Goal: Information Seeking & Learning: Learn about a topic

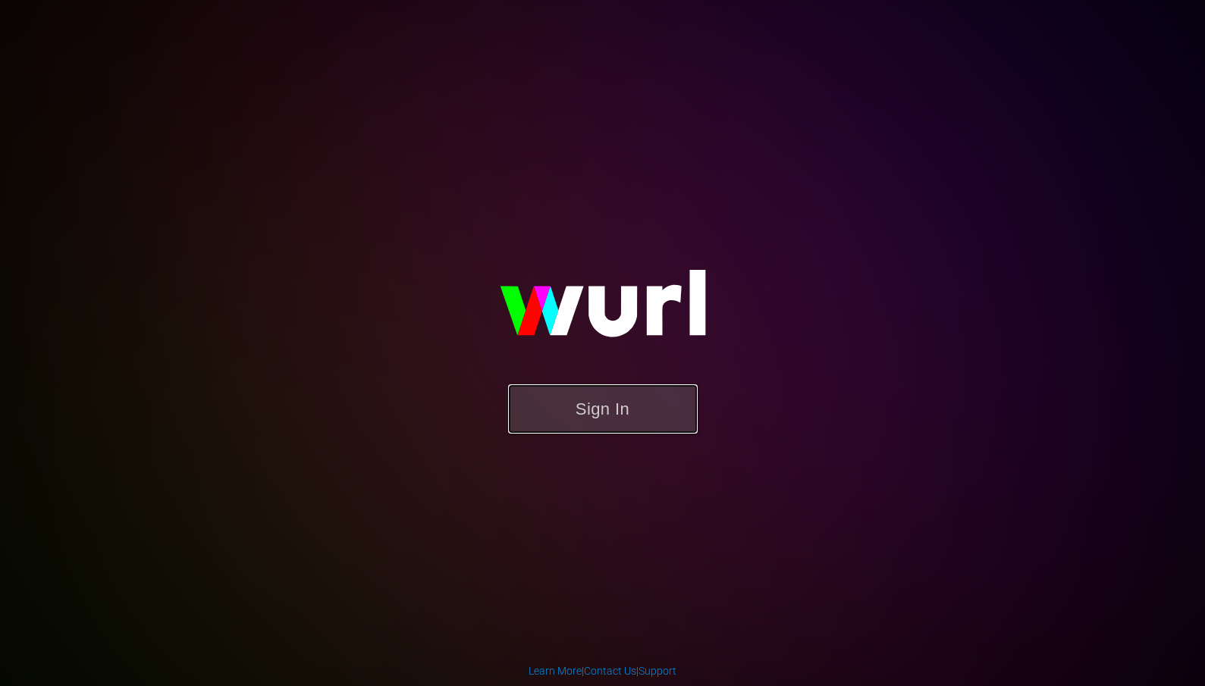
click at [589, 418] on button "Sign In" at bounding box center [603, 408] width 190 height 49
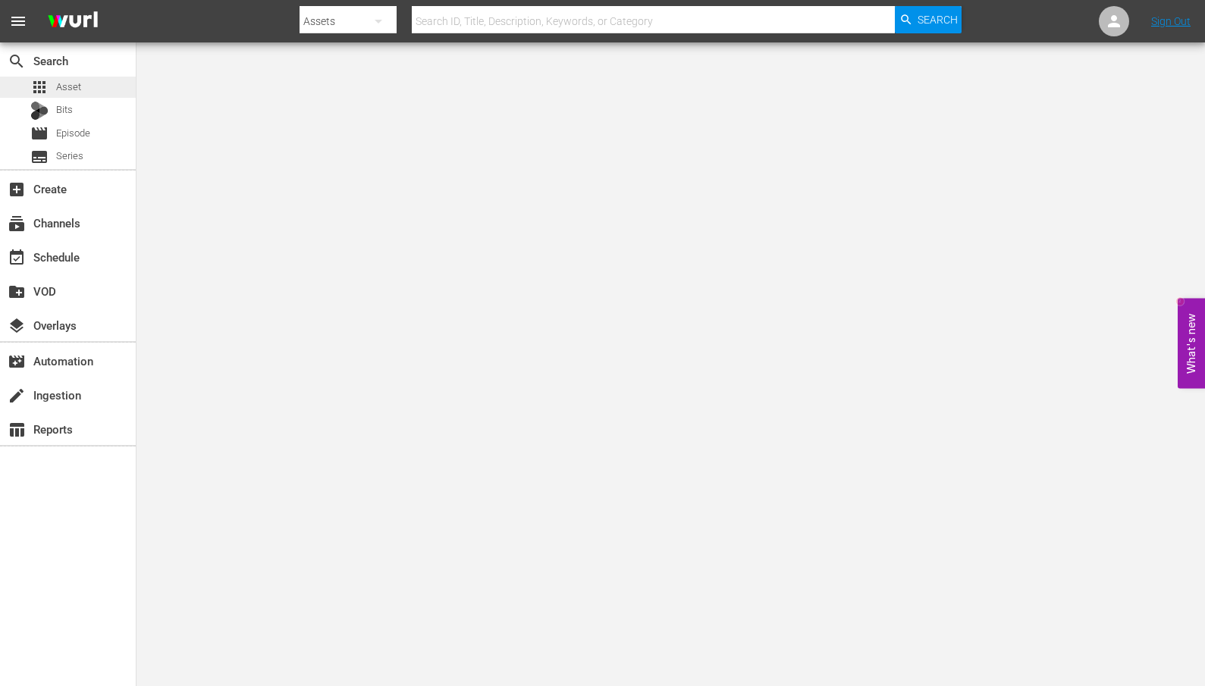
click at [78, 89] on span "Asset" at bounding box center [68, 87] width 25 height 15
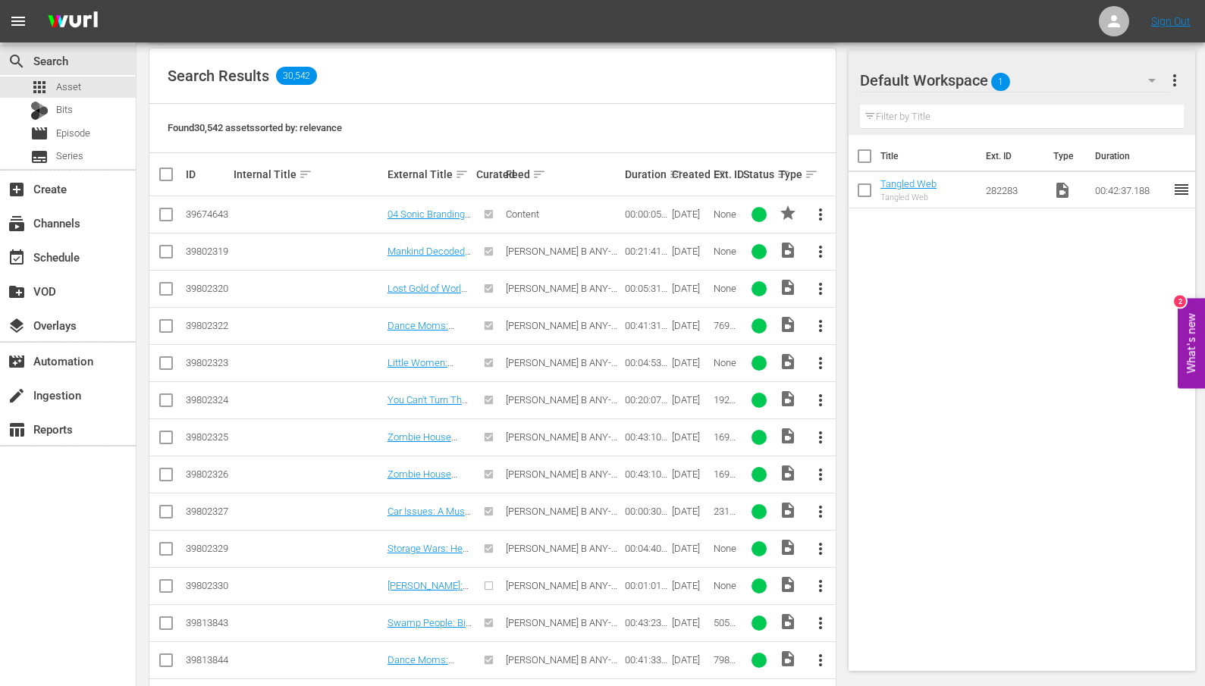
scroll to position [320, 0]
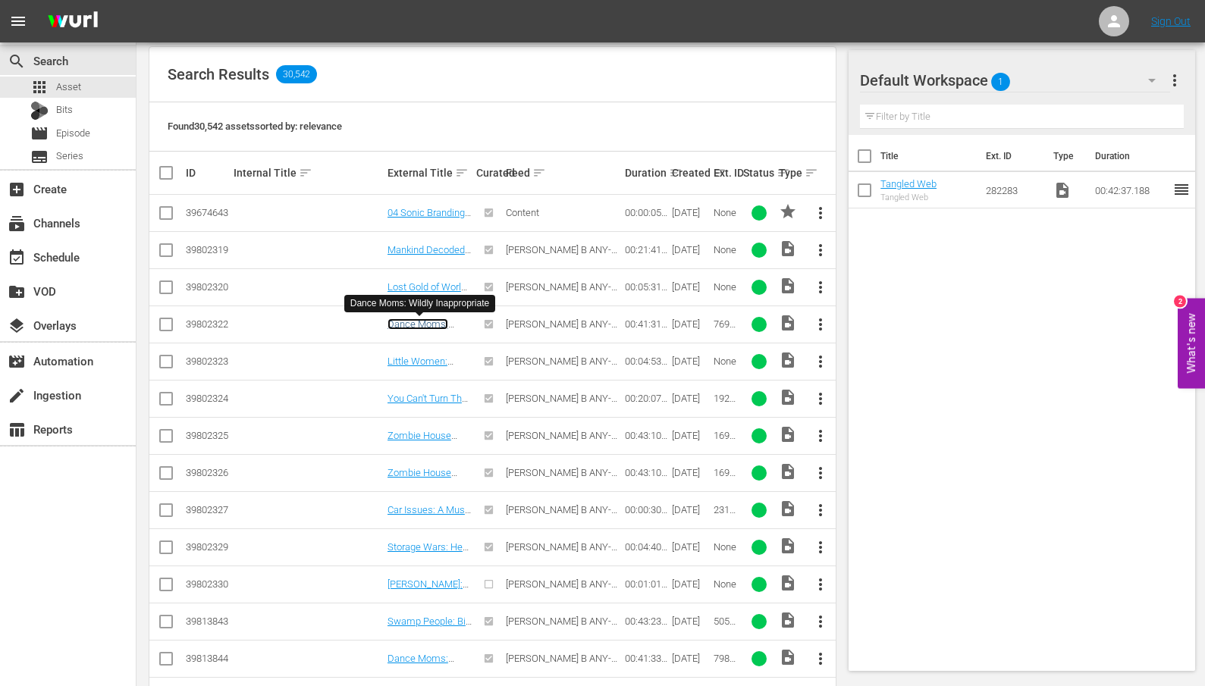
click at [401, 322] on link "Dance Moms: Wildly Inappropriate" at bounding box center [430, 330] width 84 height 23
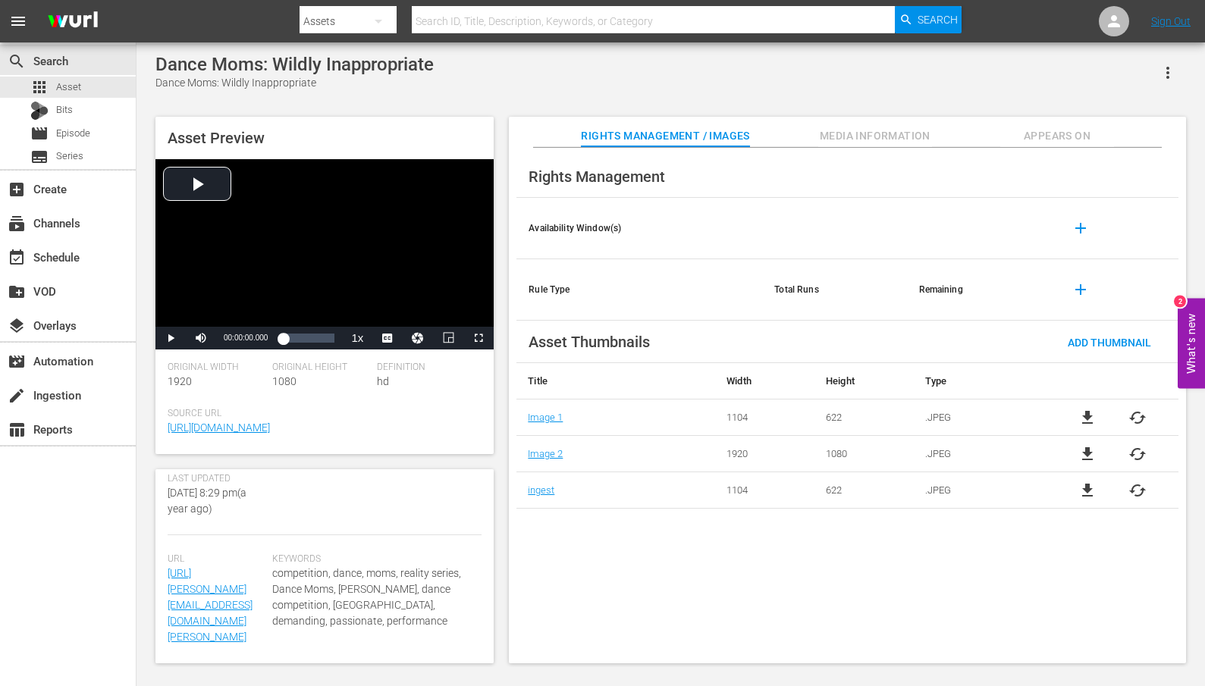
scroll to position [411, 0]
click at [885, 140] on span "Media Information" at bounding box center [875, 136] width 114 height 19
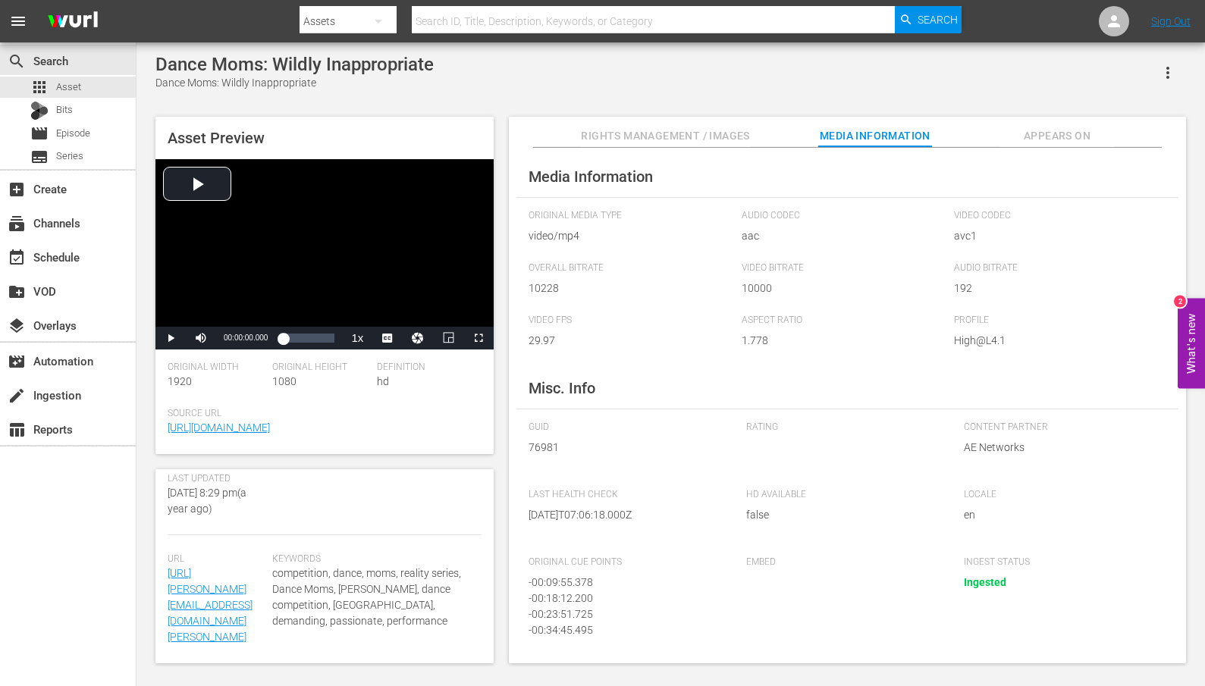
click at [1079, 137] on span "Appears On" at bounding box center [1057, 136] width 114 height 19
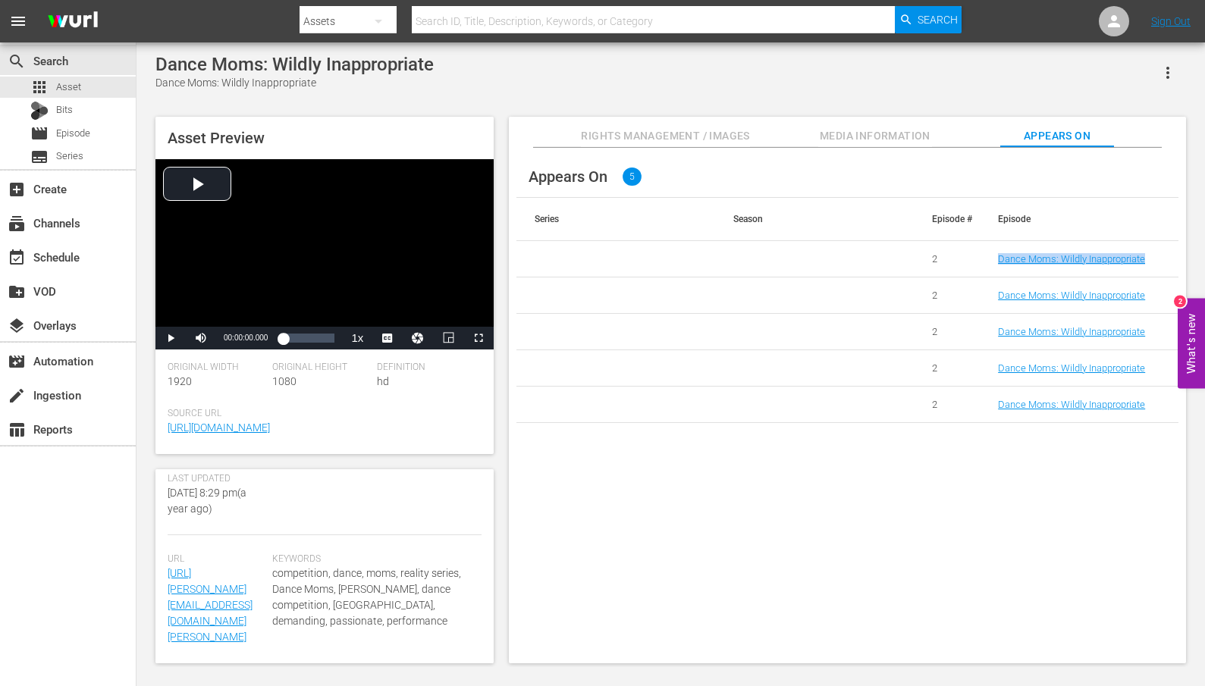
click at [863, 143] on span "Media Information" at bounding box center [875, 136] width 114 height 19
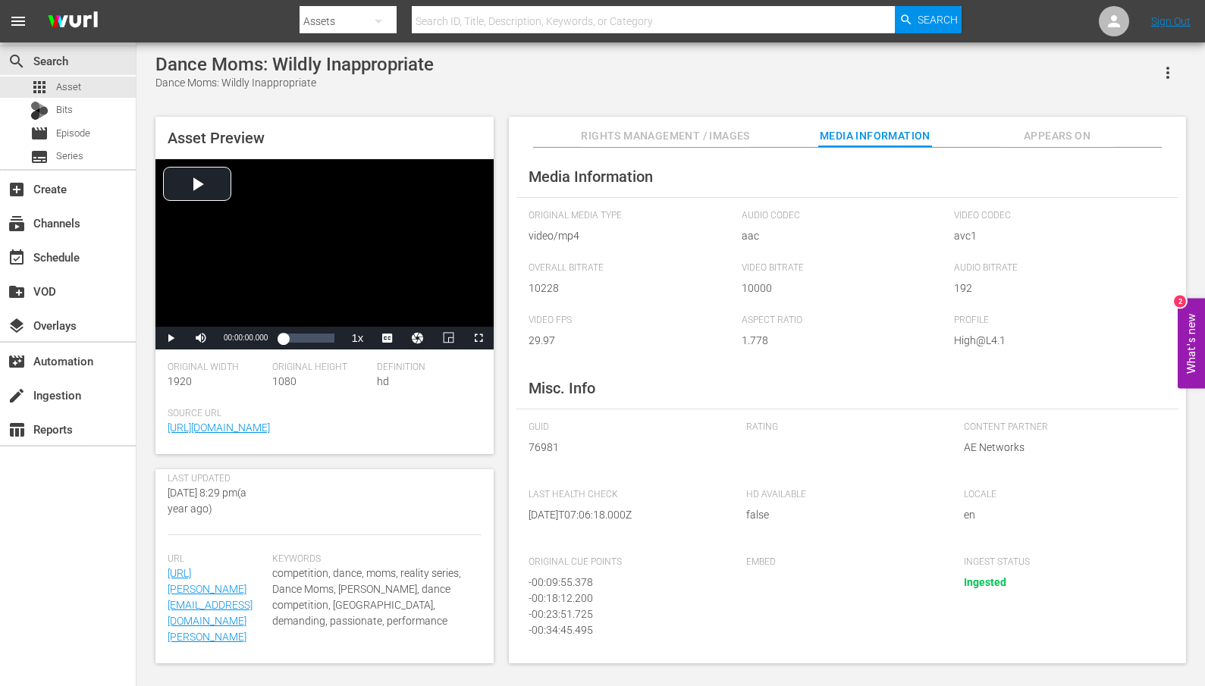
click at [549, 450] on span "76981" at bounding box center [626, 448] width 195 height 16
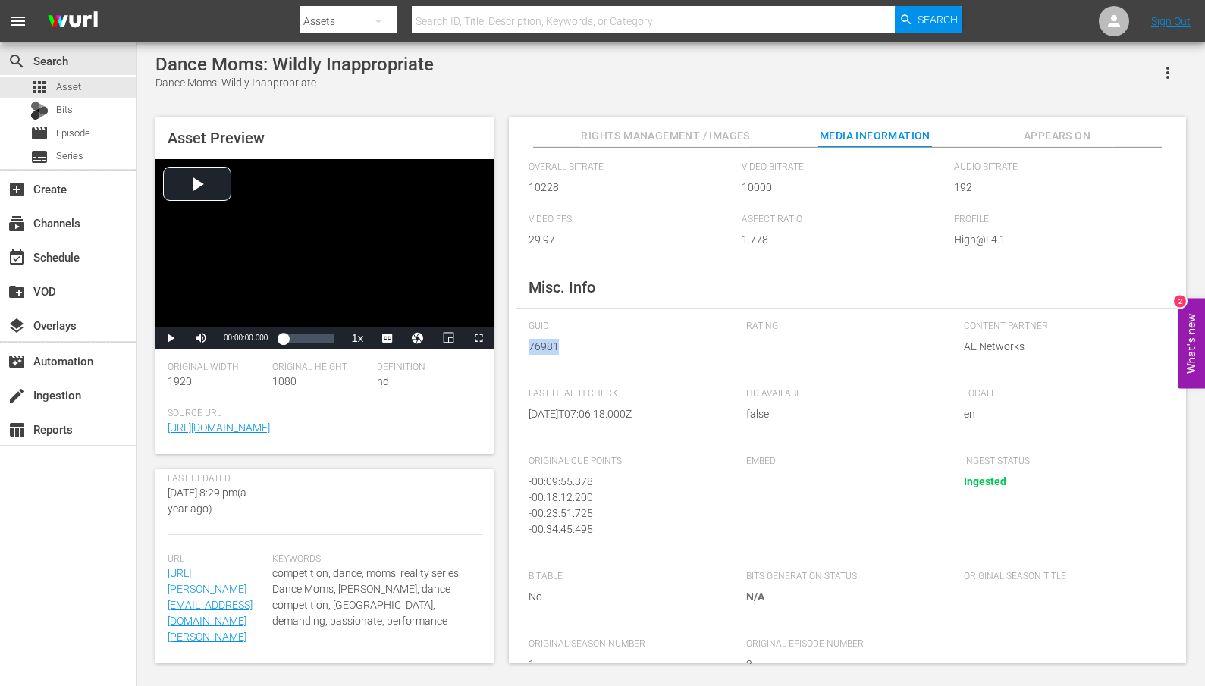
scroll to position [134, 0]
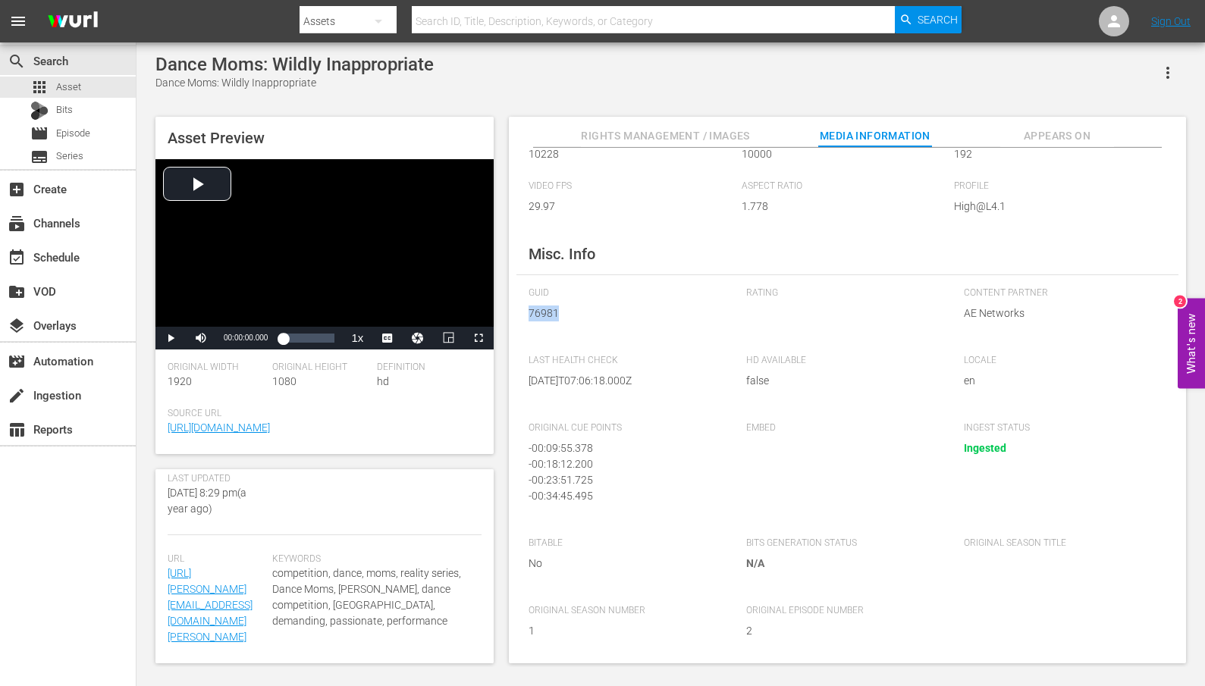
click at [1167, 72] on icon "button" at bounding box center [1167, 73] width 3 height 12
click at [925, 71] on div "Dance Moms: Wildly Inappropriate Dance Moms: Wildly Inappropriate" at bounding box center [670, 72] width 1031 height 37
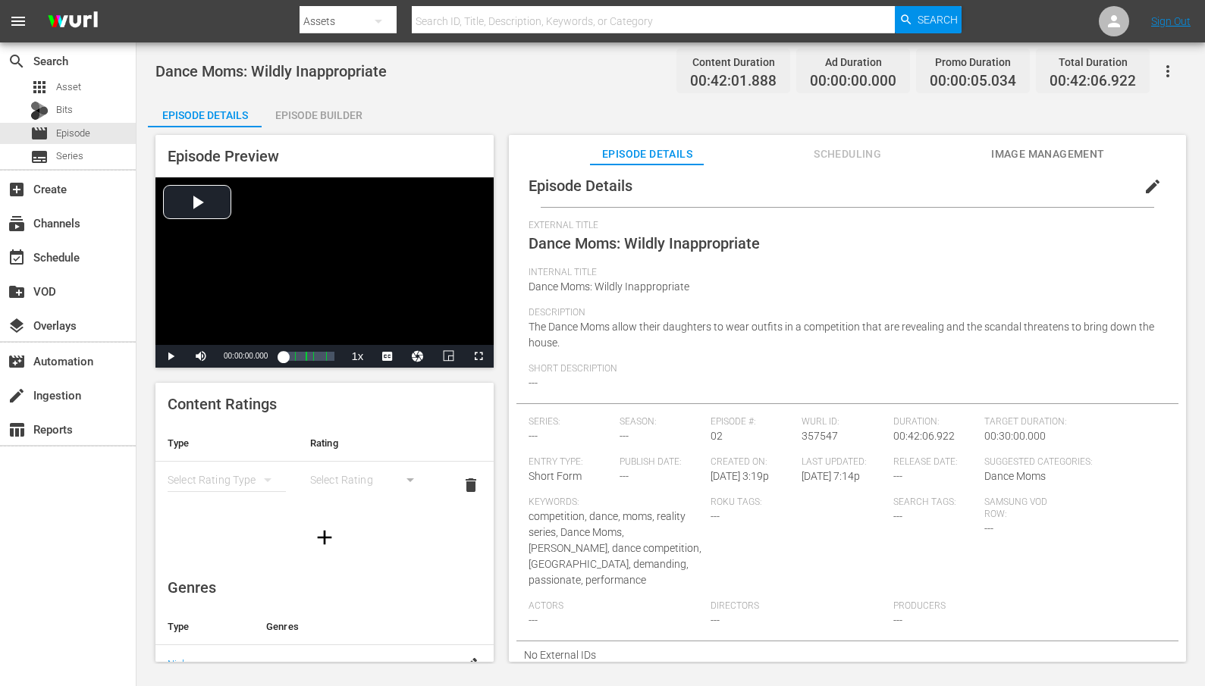
click at [866, 152] on span "Scheduling" at bounding box center [848, 154] width 114 height 19
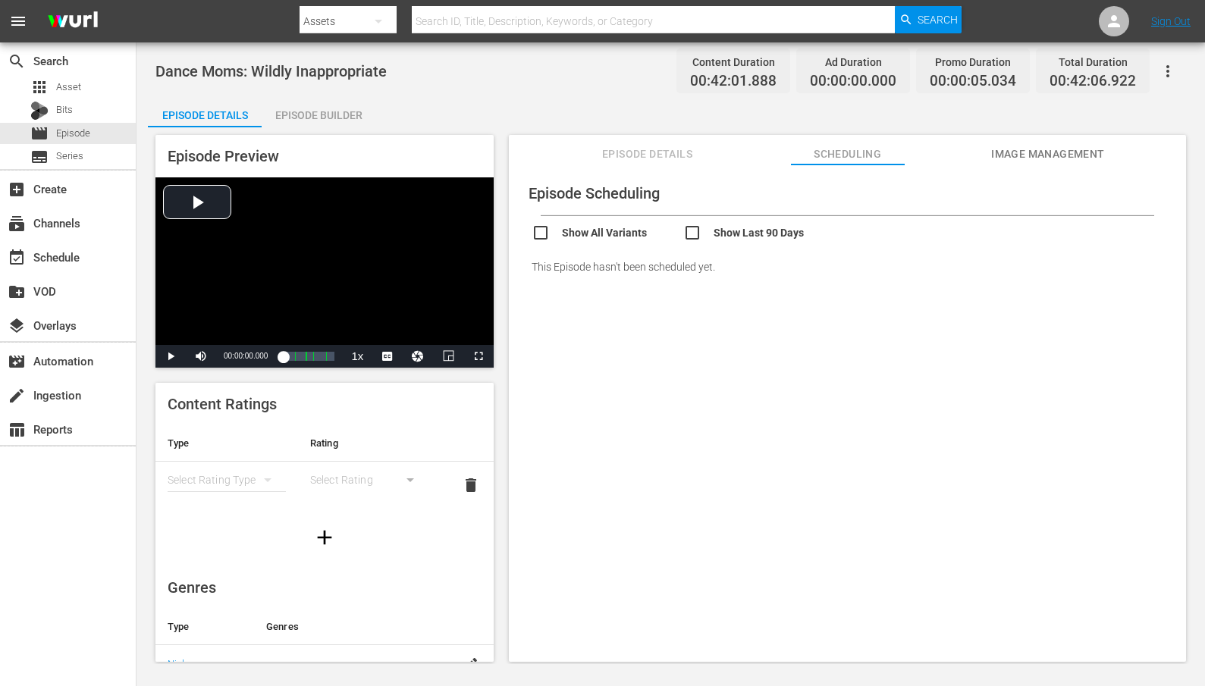
click at [1015, 147] on span "Image Management" at bounding box center [1048, 154] width 114 height 19
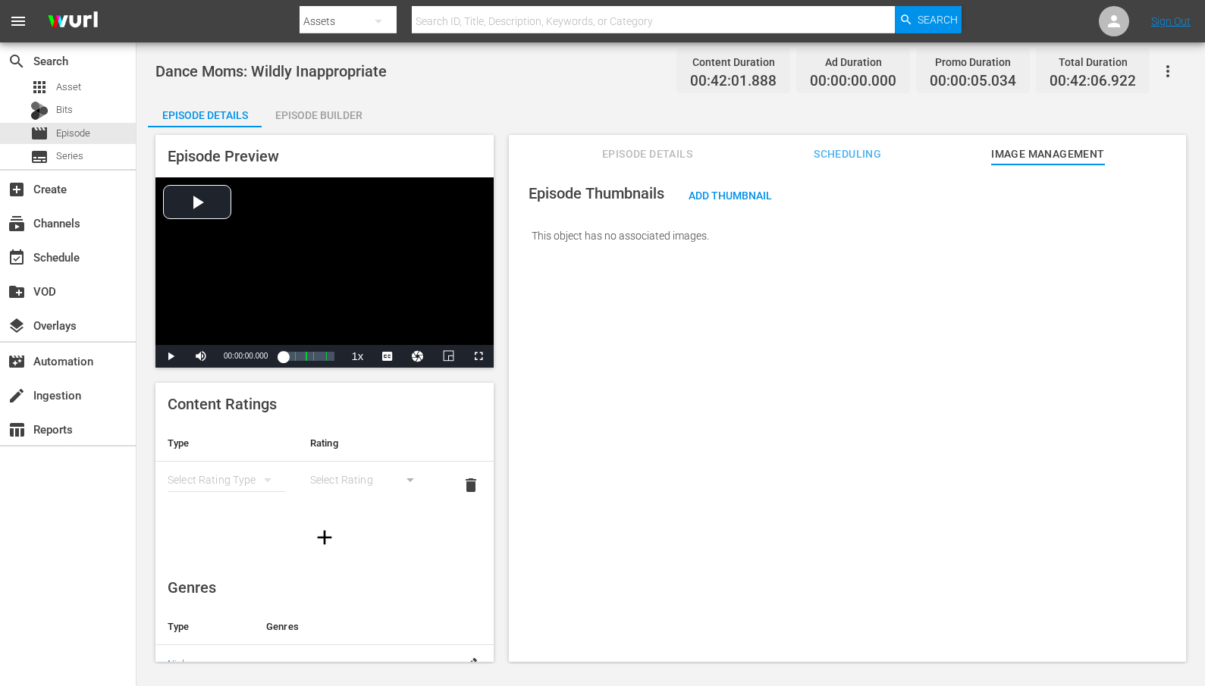
click at [634, 162] on span "Episode Details" at bounding box center [647, 154] width 114 height 19
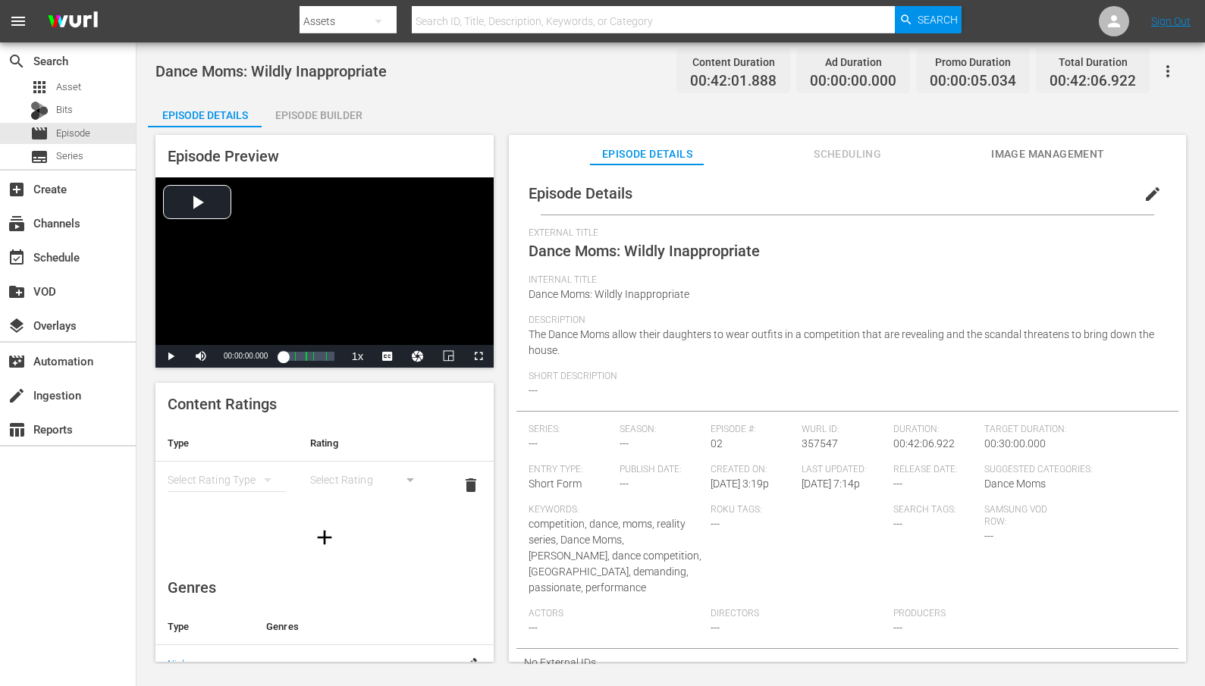
click at [1166, 67] on icon "button" at bounding box center [1168, 71] width 18 height 18
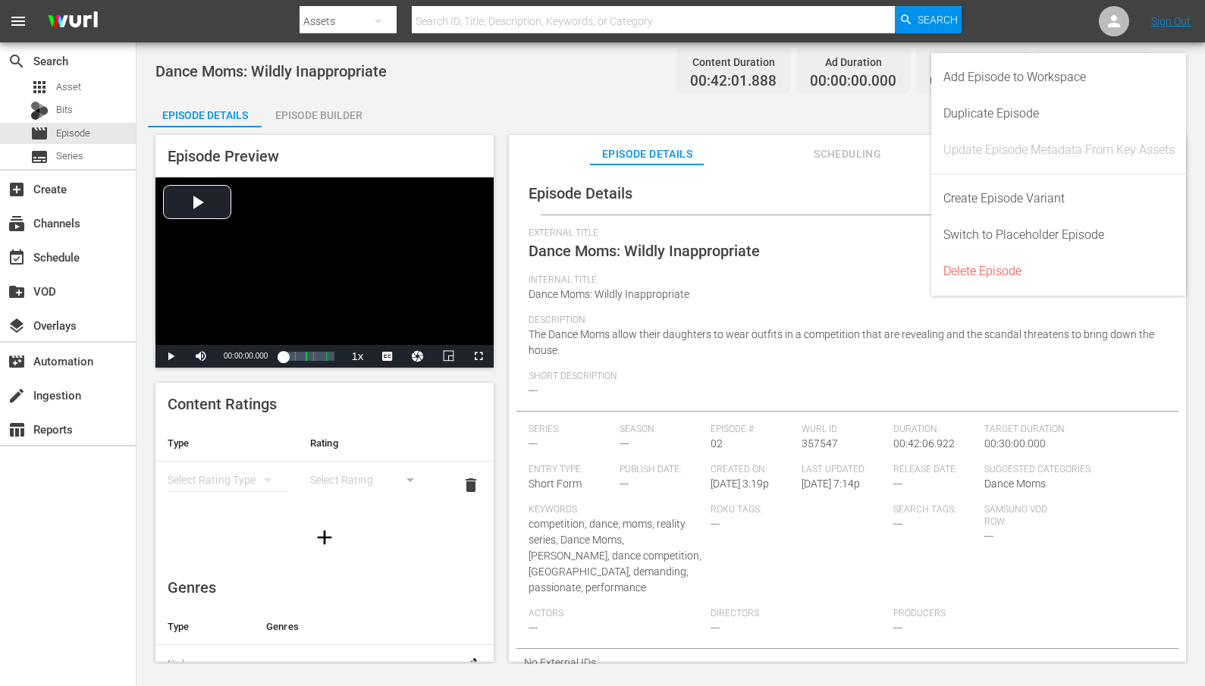
click at [576, 72] on div "Dance Moms: Wildly Inappropriate Content Duration 00:42:01.888 Ad Duration 00:0…" at bounding box center [670, 71] width 1031 height 34
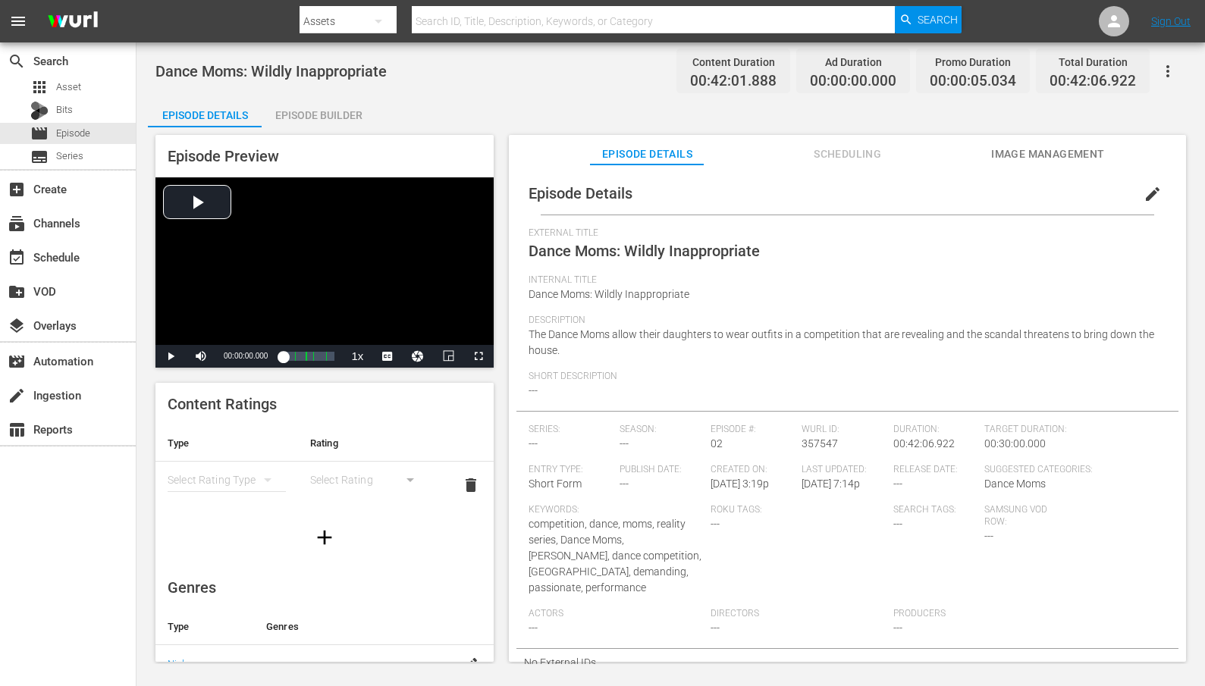
click at [1166, 74] on icon "button" at bounding box center [1168, 71] width 18 height 18
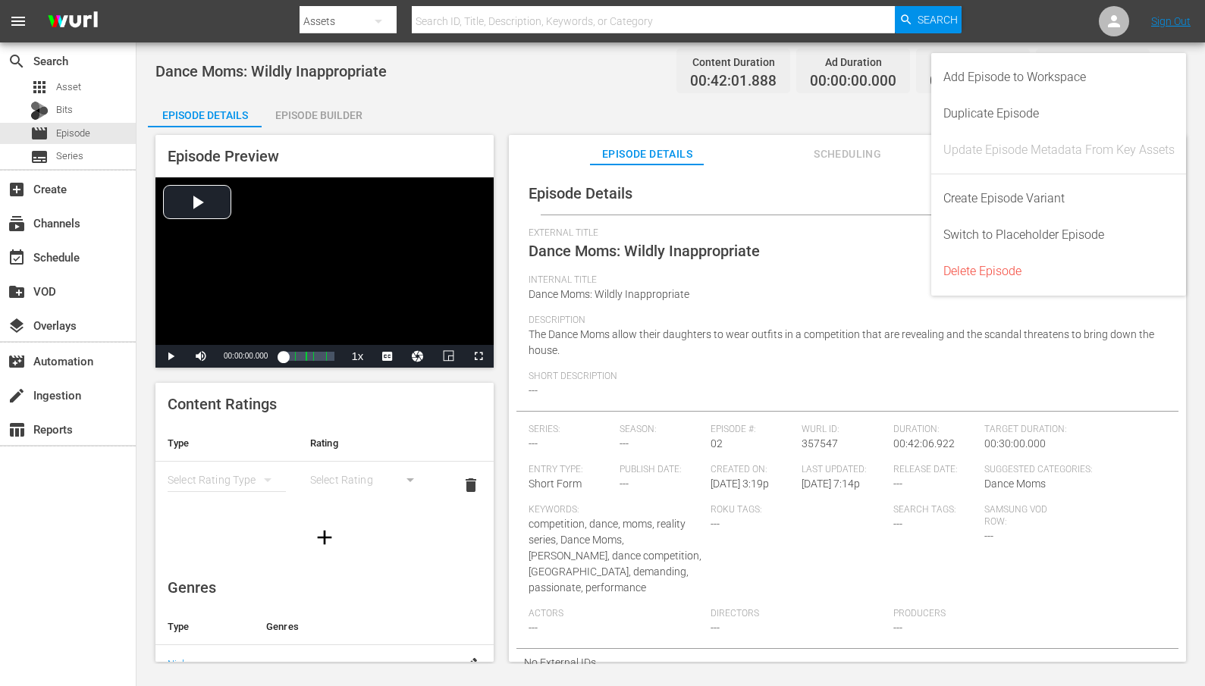
click at [800, 59] on div "Ad Duration 00:00:00.000" at bounding box center [853, 71] width 114 height 45
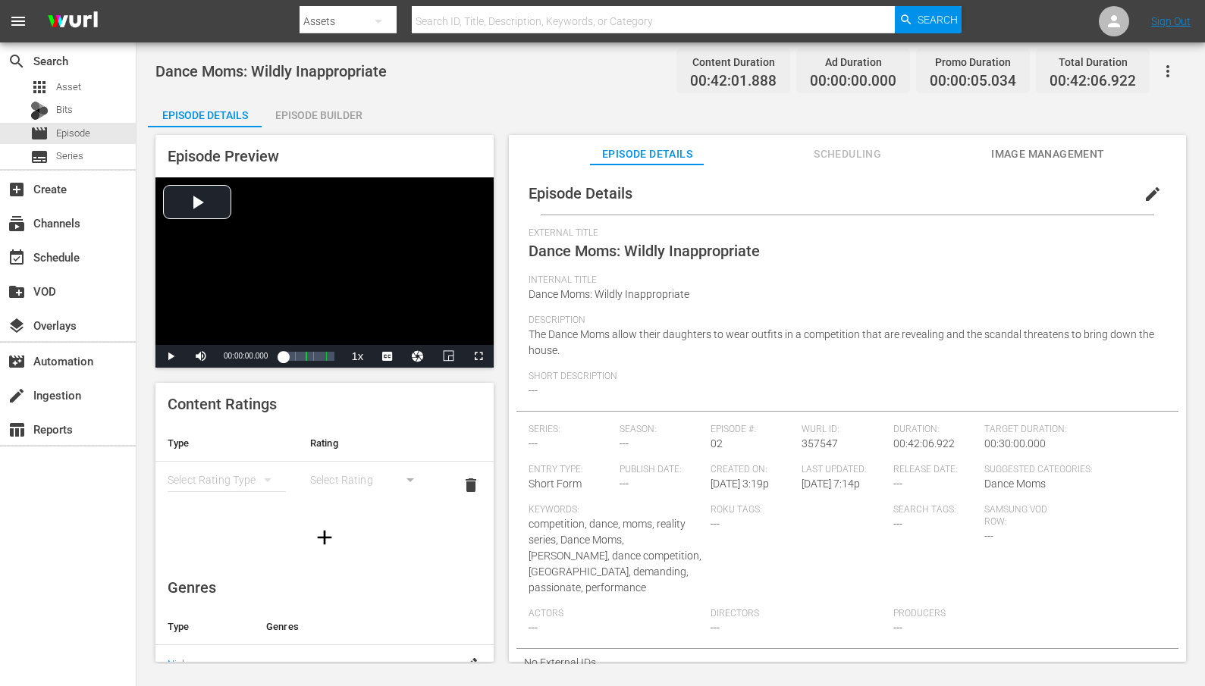
click at [1167, 72] on icon "button" at bounding box center [1168, 71] width 18 height 18
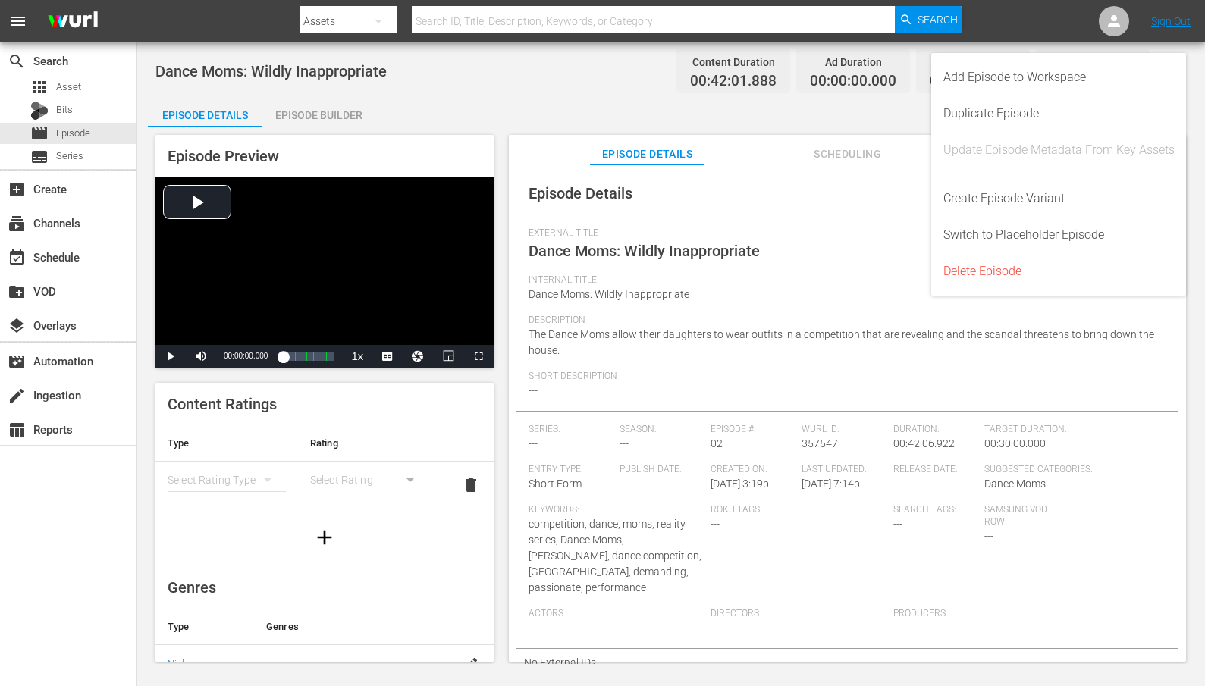
click at [683, 61] on div "Content Duration 00:42:01.888" at bounding box center [733, 71] width 114 height 45
